Goal: Information Seeking & Learning: Learn about a topic

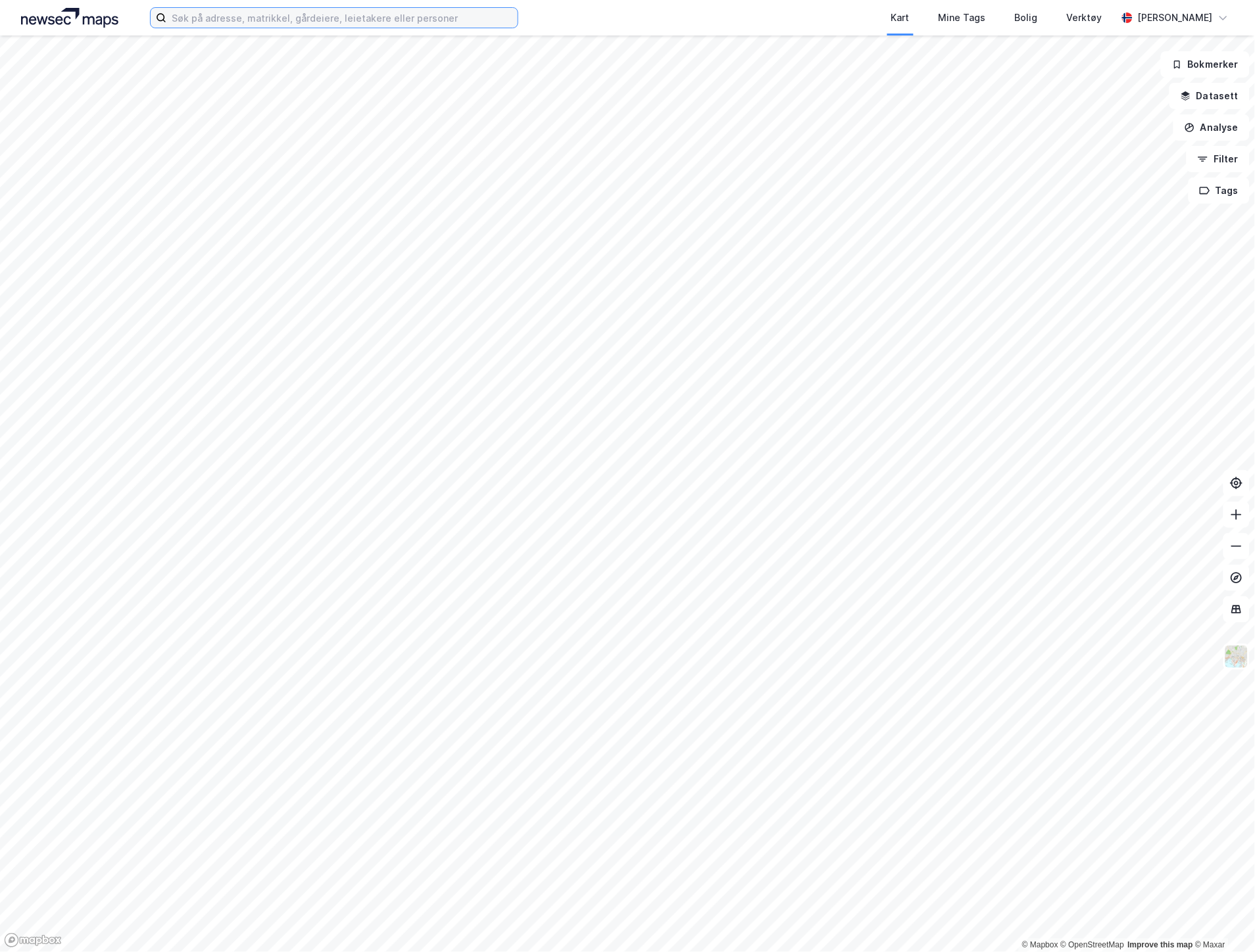
click at [198, 17] on input at bounding box center [342, 17] width 351 height 20
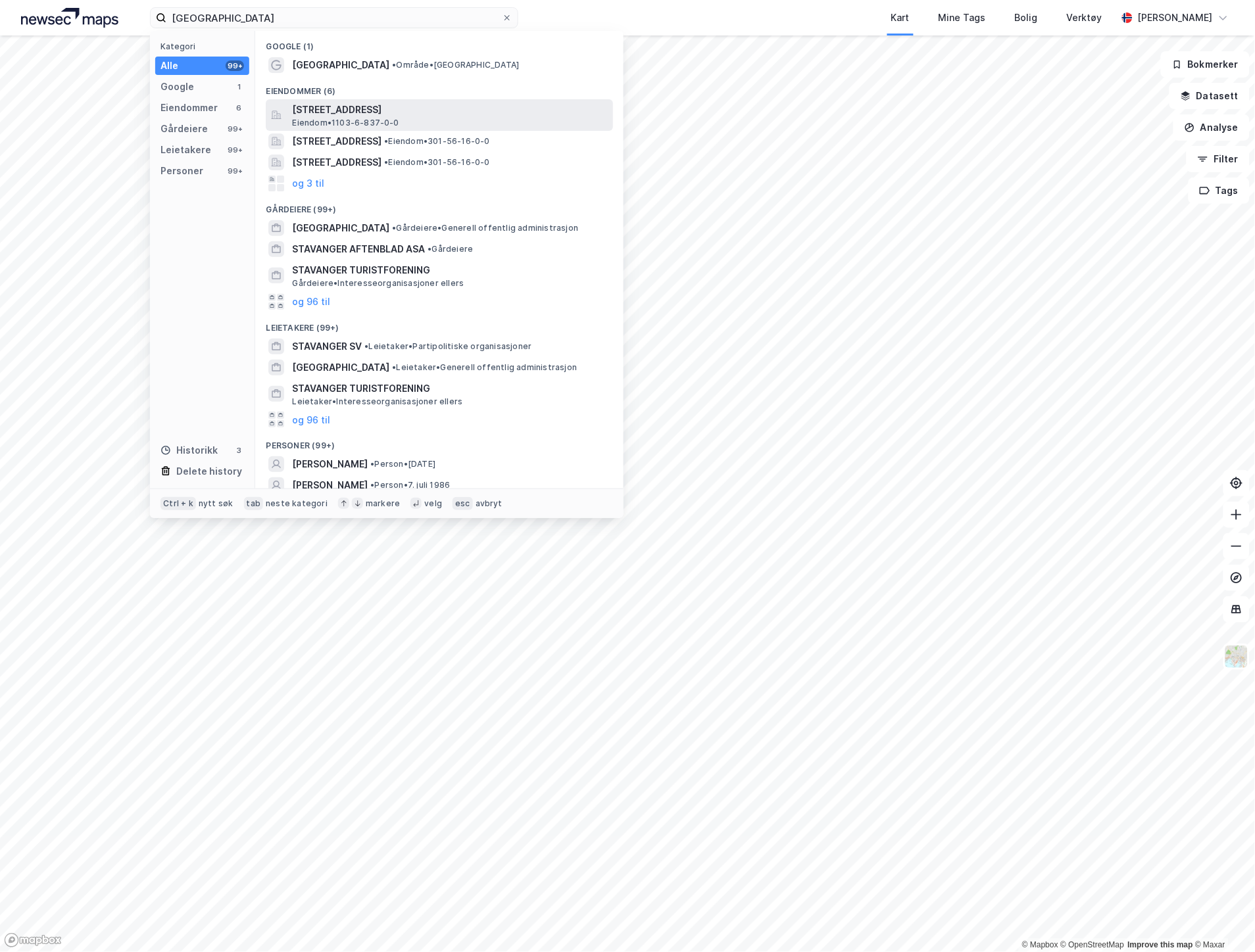
click at [397, 108] on span "[STREET_ADDRESS]" at bounding box center [450, 110] width 315 height 16
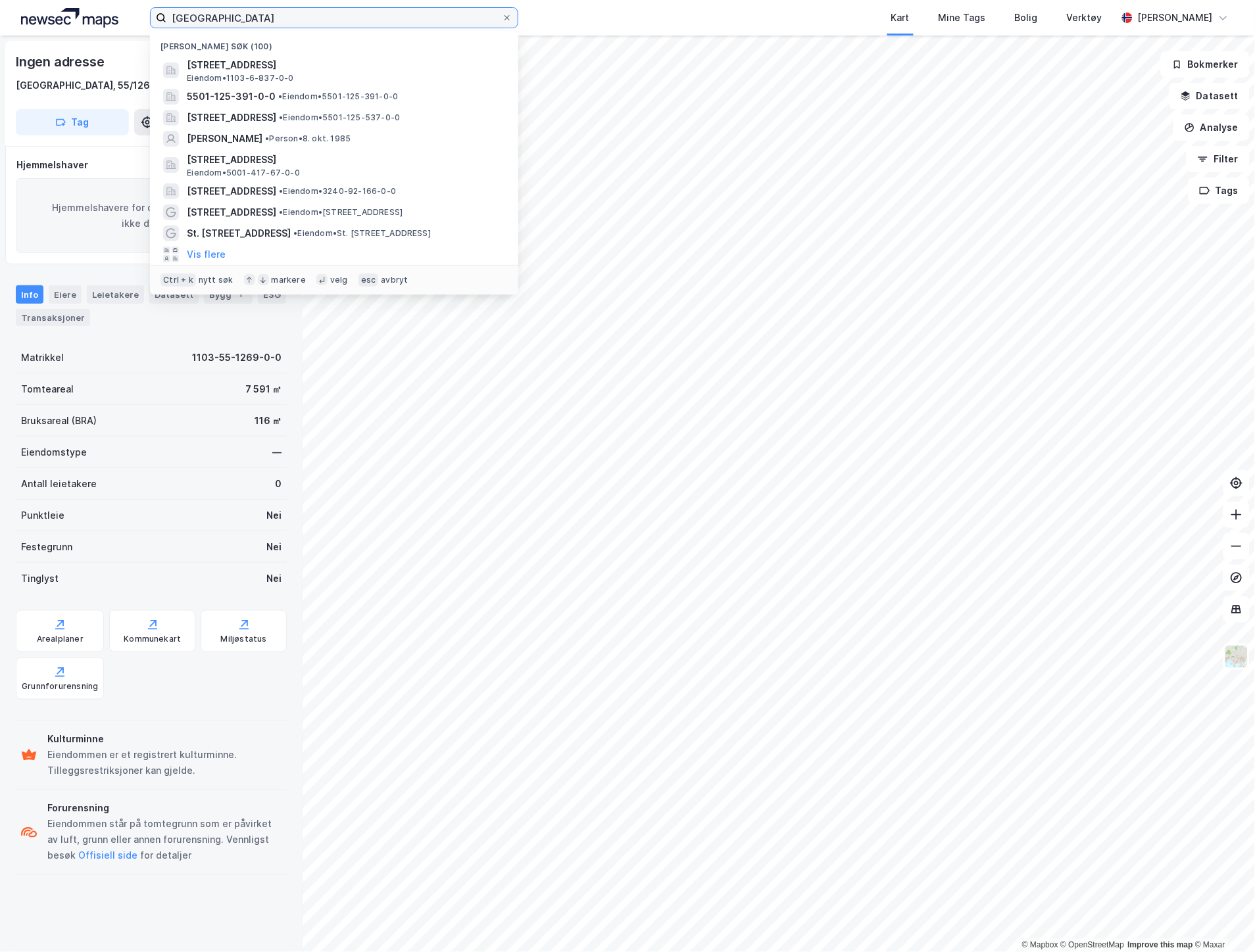
drag, startPoint x: 421, startPoint y: 26, endPoint x: 149, endPoint y: 10, distance: 272.5
click at [149, 10] on div "stavanger Nylige søk (100) [STREET_ADDRESS], [GEOGRAPHIC_DATA] Eiendom • 1103-6…" at bounding box center [628, 18] width 1255 height 36
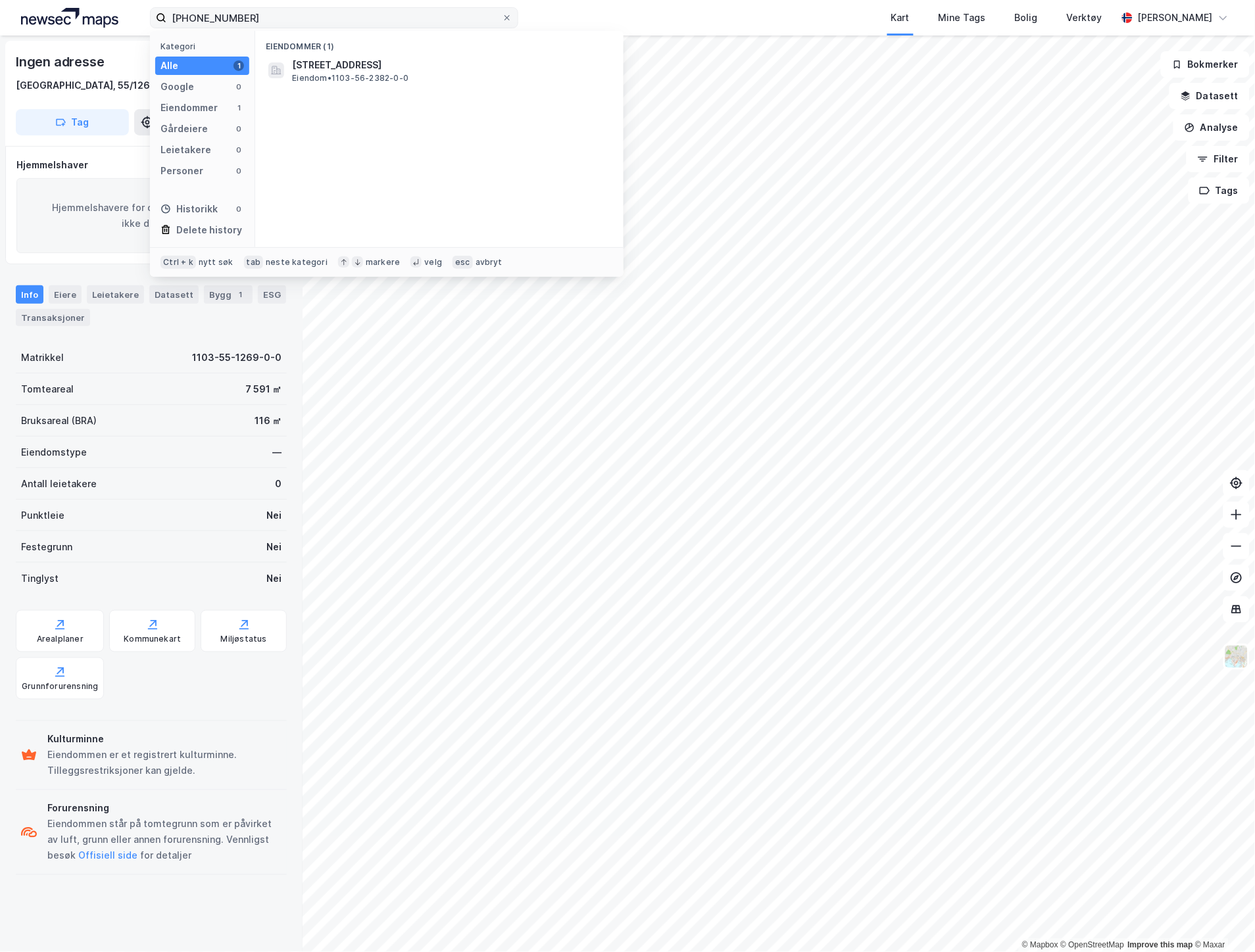
click at [364, 70] on span "[STREET_ADDRESS]" at bounding box center [450, 65] width 315 height 16
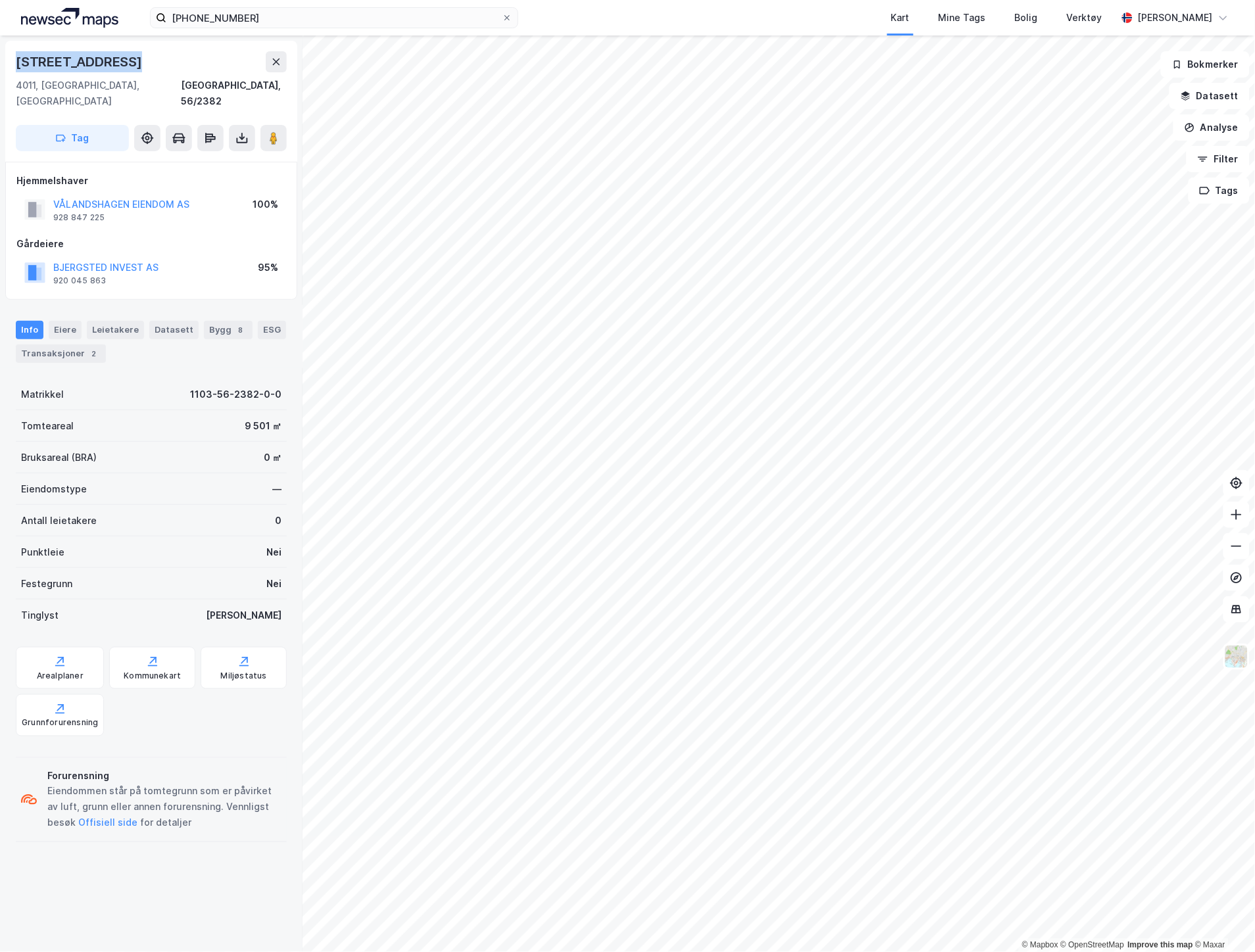
drag, startPoint x: 142, startPoint y: 61, endPoint x: 13, endPoint y: 63, distance: 129.0
click at [13, 63] on div "[STREET_ADDRESS]" at bounding box center [152, 101] width 292 height 121
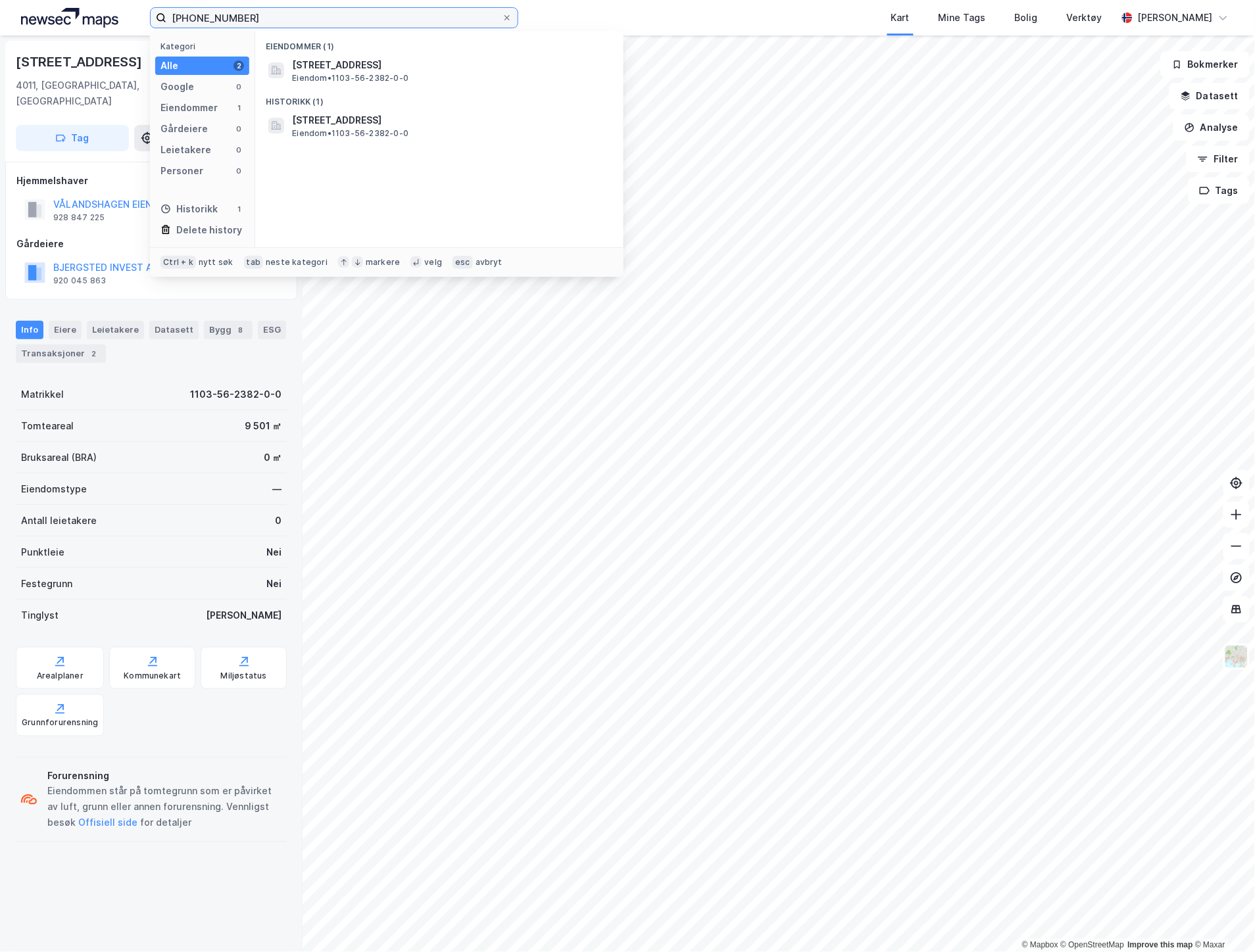
drag, startPoint x: 313, startPoint y: 23, endPoint x: 181, endPoint y: 16, distance: 132.2
click at [181, 16] on input "[PHONE_NUMBER]" at bounding box center [334, 17] width 335 height 20
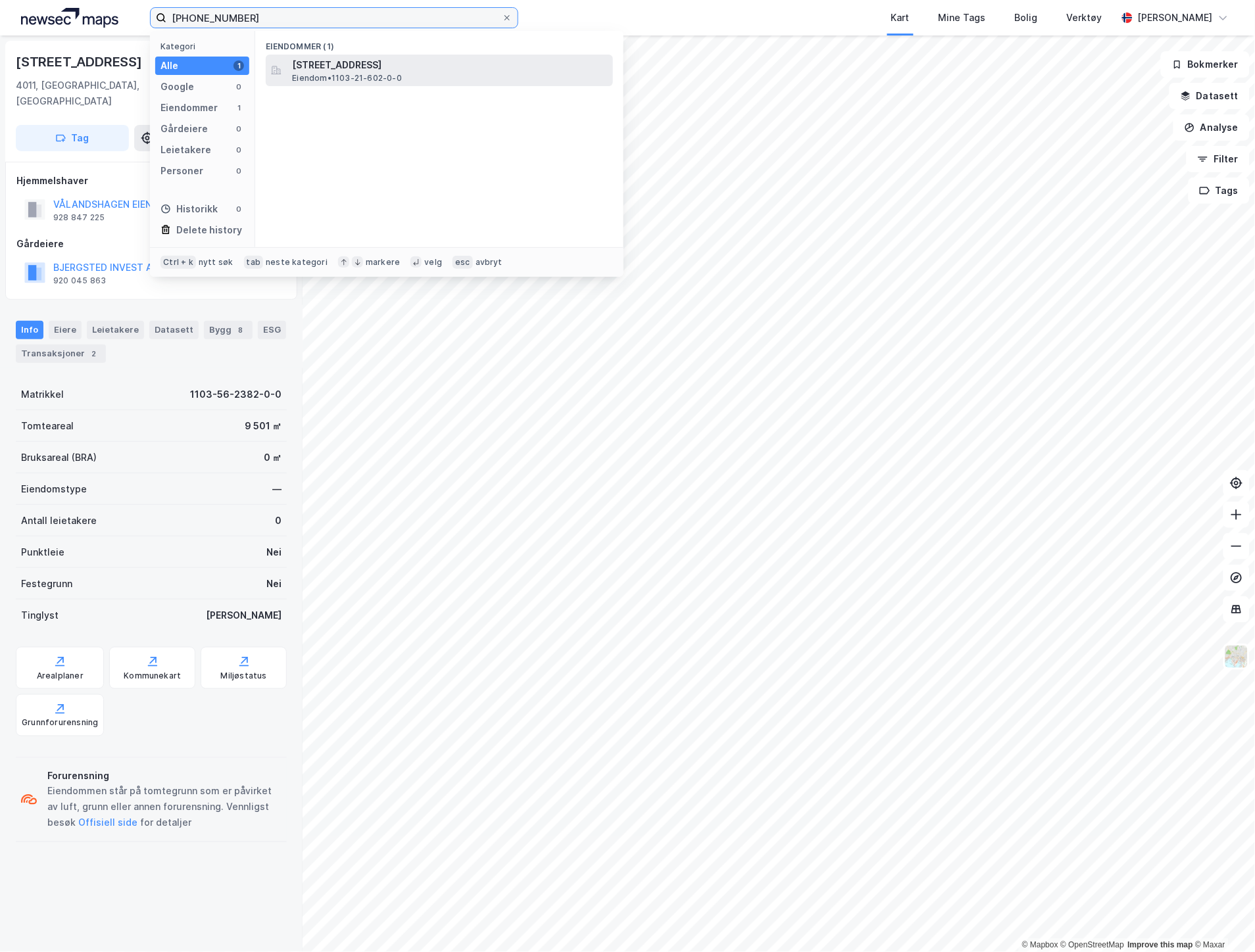
type input "[PHONE_NUMBER]"
click at [324, 63] on span "[STREET_ADDRESS]" at bounding box center [450, 65] width 315 height 16
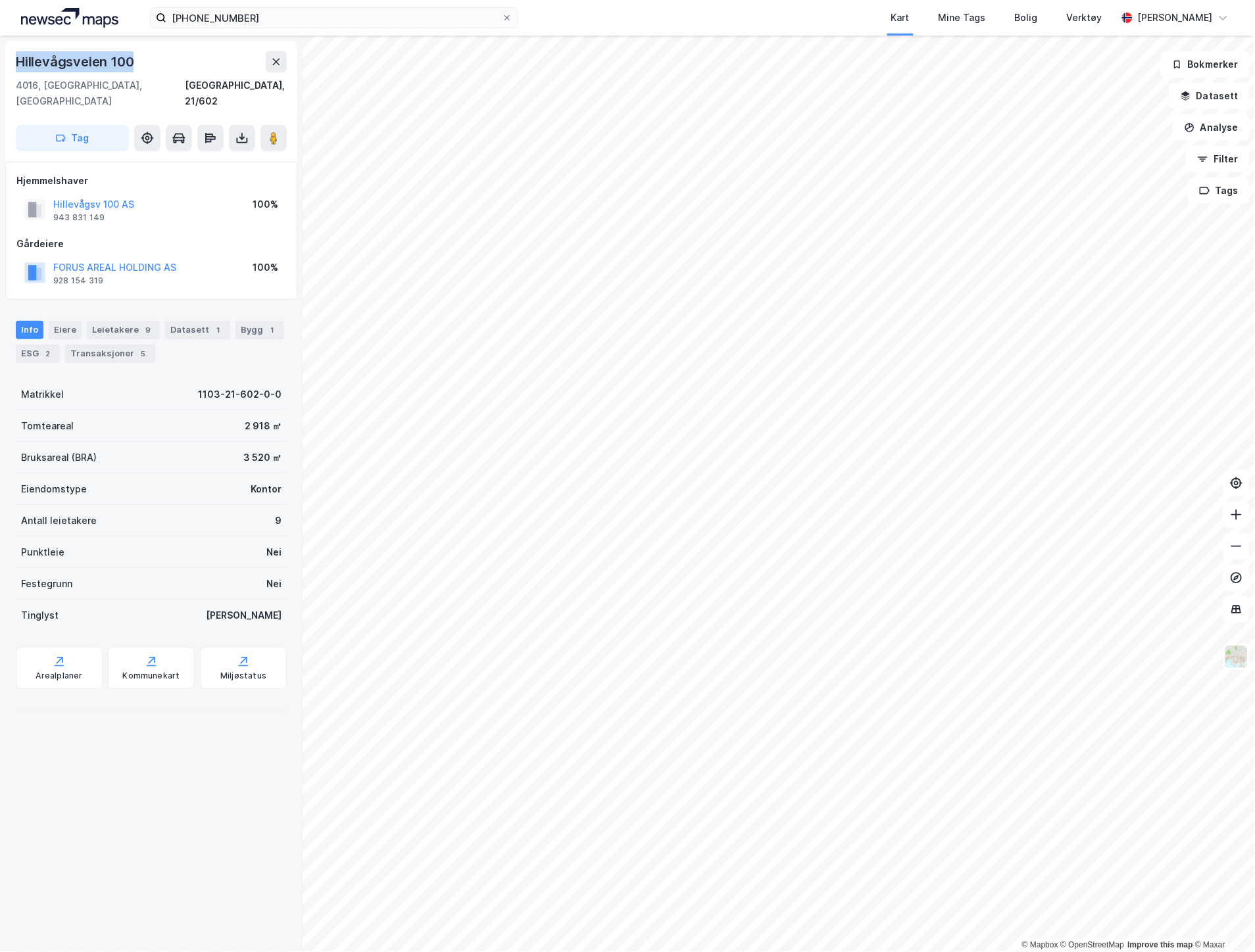
drag, startPoint x: 62, startPoint y: 65, endPoint x: 5, endPoint y: 68, distance: 57.1
click at [6, 68] on div "[STREET_ADDRESS]" at bounding box center [152, 101] width 292 height 121
